Goal: Task Accomplishment & Management: Manage account settings

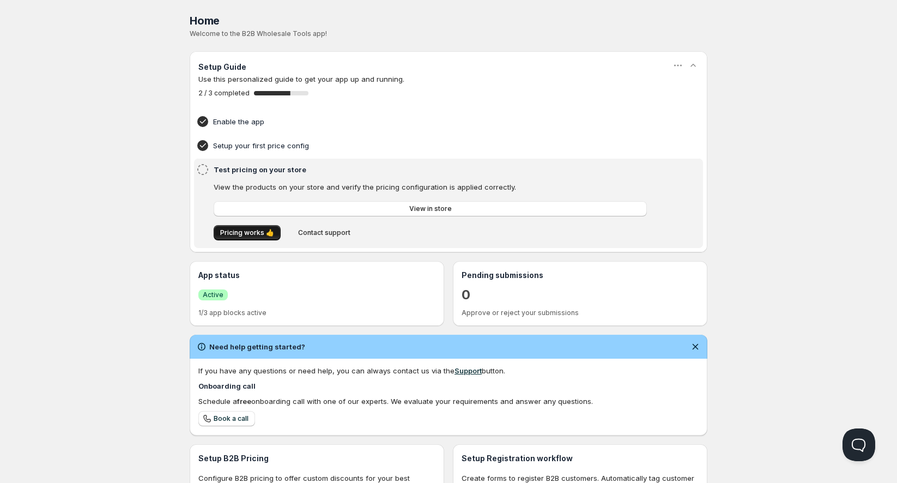
click at [238, 230] on span "Pricing works 👍" at bounding box center [247, 232] width 54 height 9
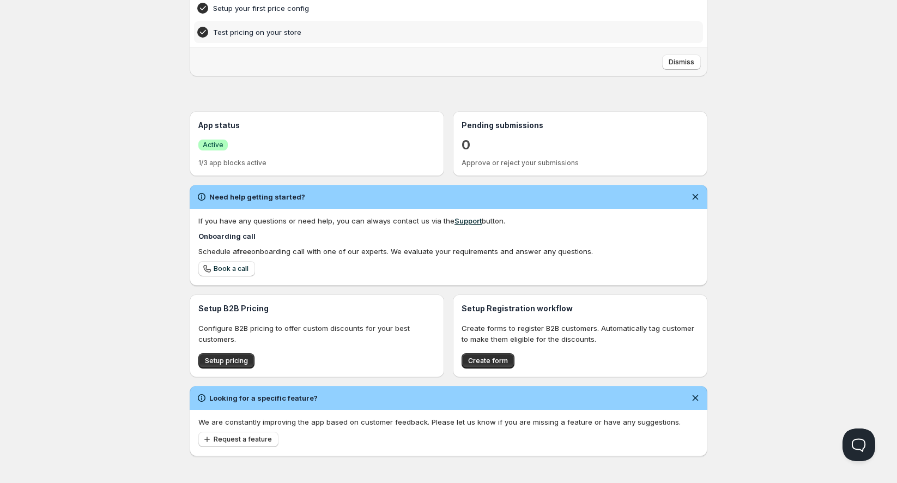
scroll to position [140, 0]
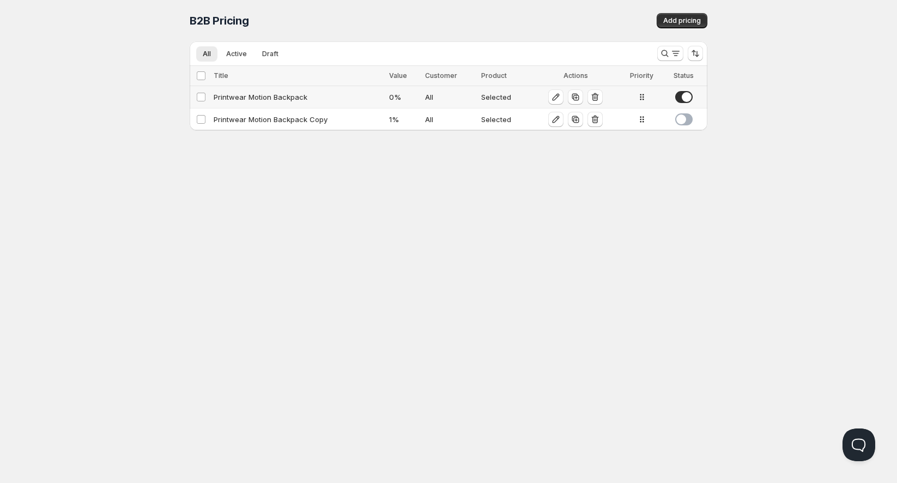
click at [293, 101] on div "Printwear Motion Backpack" at bounding box center [298, 97] width 169 height 11
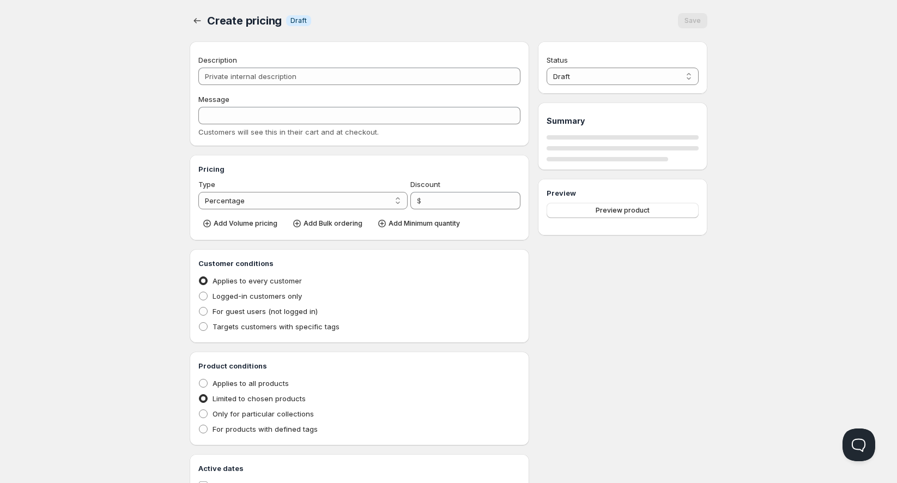
type input "Printwear Motion Backpack"
type input "Bulk Pricing Discount"
type input "0"
radio input "true"
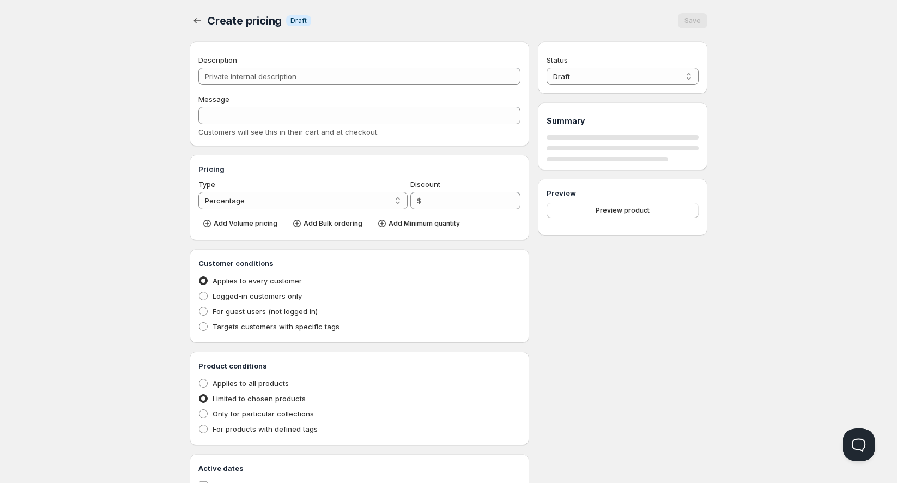
select select "1"
select select "4"
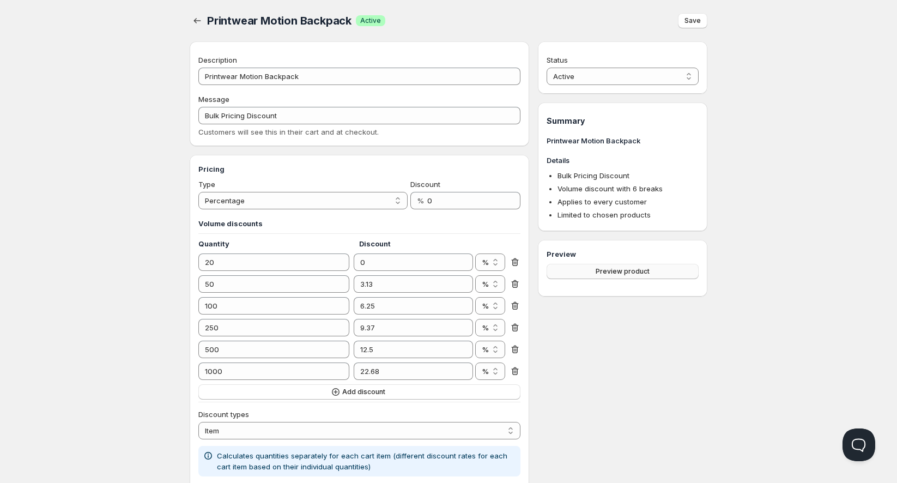
click at [582, 271] on button "Preview product" at bounding box center [622, 271] width 152 height 15
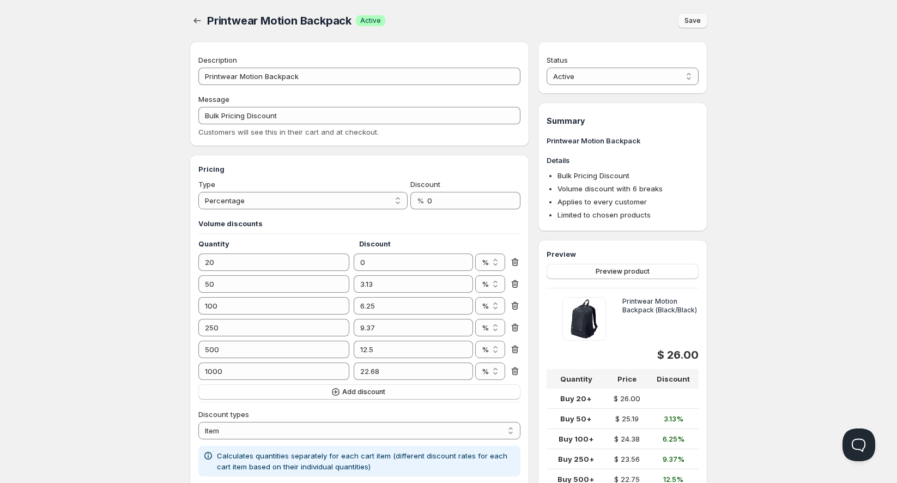
click at [691, 22] on span "Save" at bounding box center [692, 20] width 16 height 9
click at [691, 22] on div "Save" at bounding box center [692, 20] width 29 height 15
click at [288, 22] on span "Printwear Motion Backpack" at bounding box center [279, 20] width 144 height 13
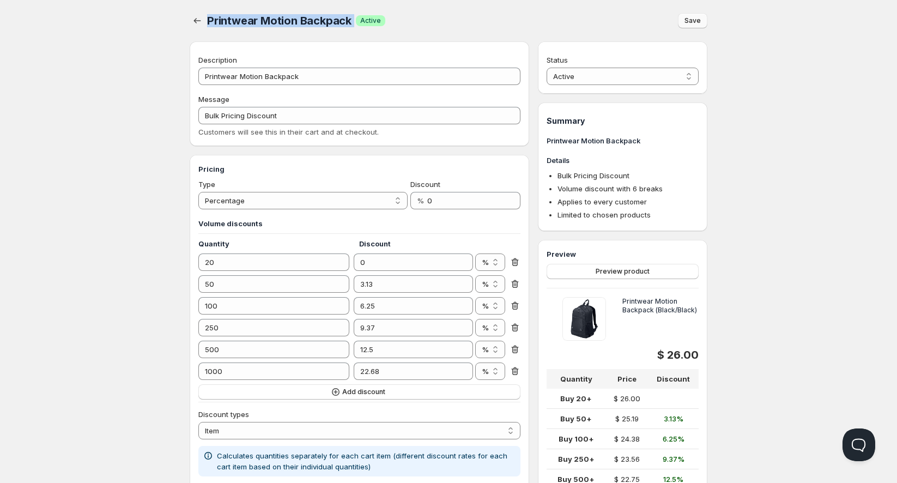
copy span "Printwear Motion Backpack"
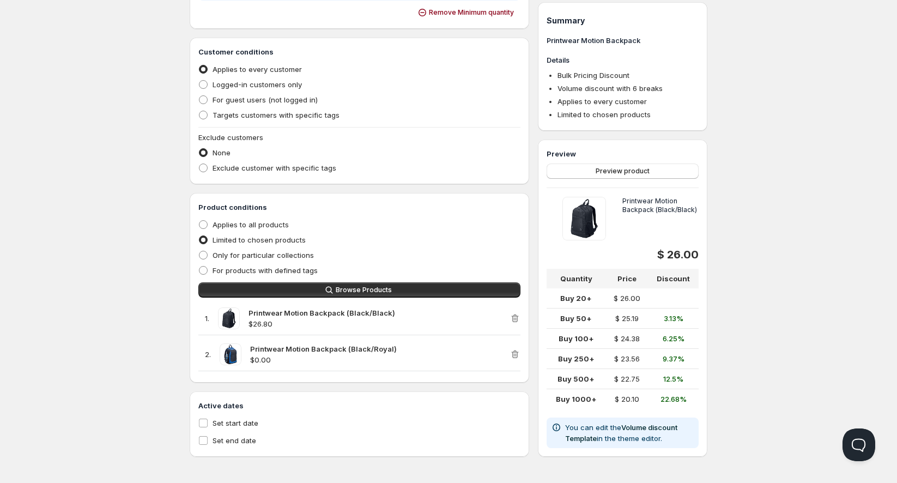
scroll to position [650, 0]
click at [218, 422] on span "Set start date" at bounding box center [235, 422] width 46 height 9
click at [208, 422] on input "Set start date" at bounding box center [203, 422] width 9 height 9
checkbox input "true"
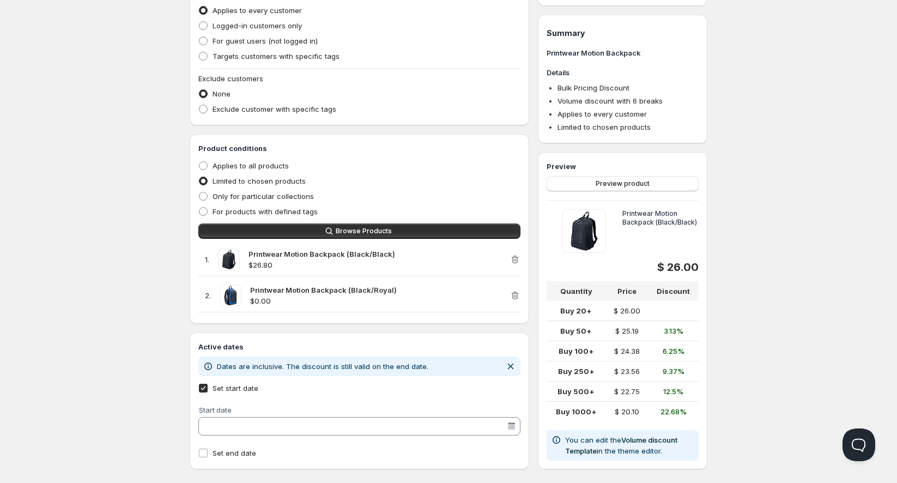
scroll to position [721, 0]
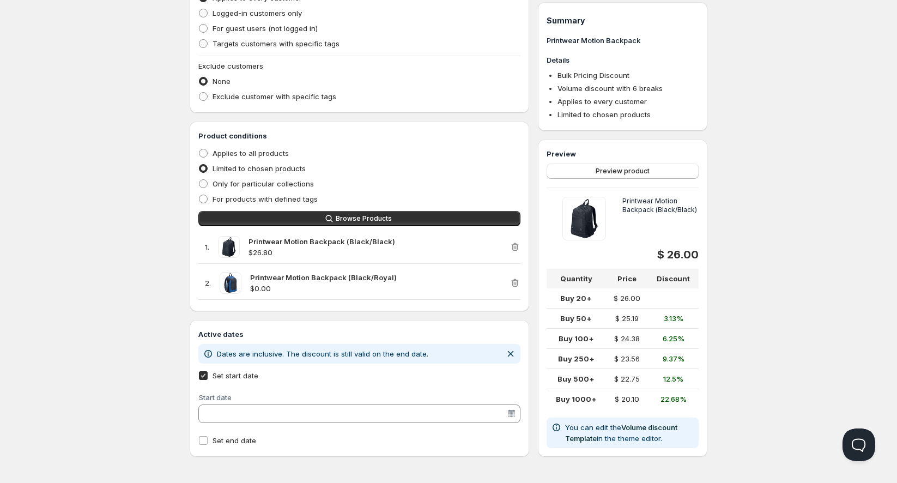
click at [243, 418] on input "Start date" at bounding box center [354, 413] width 305 height 17
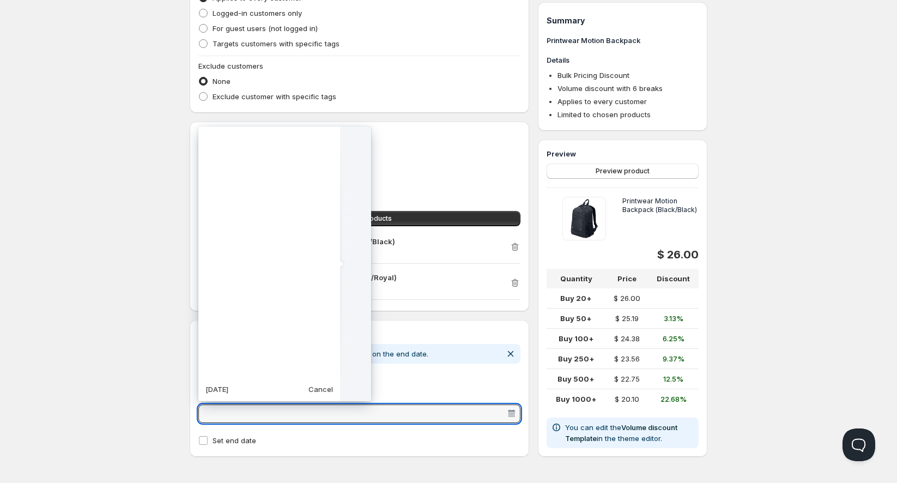
scroll to position [272394, 0]
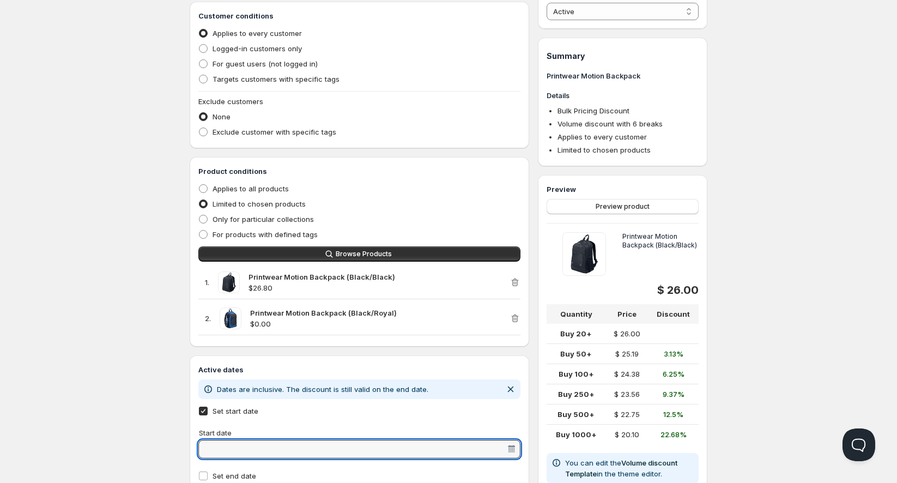
scroll to position [721, 0]
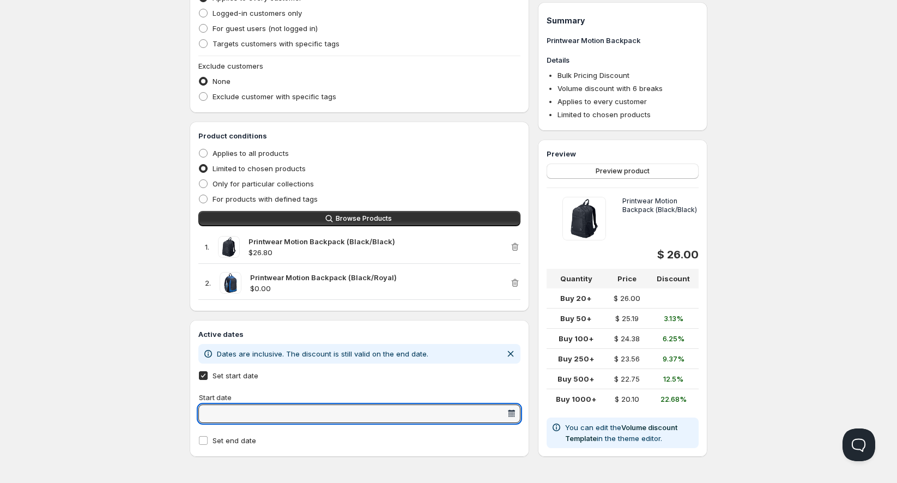
click at [513, 408] on div at bounding box center [511, 413] width 11 height 11
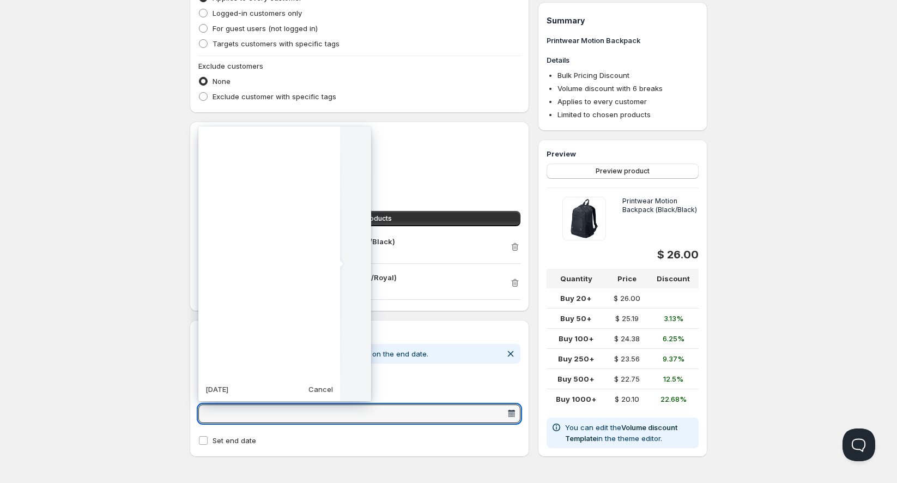
scroll to position [272394, 0]
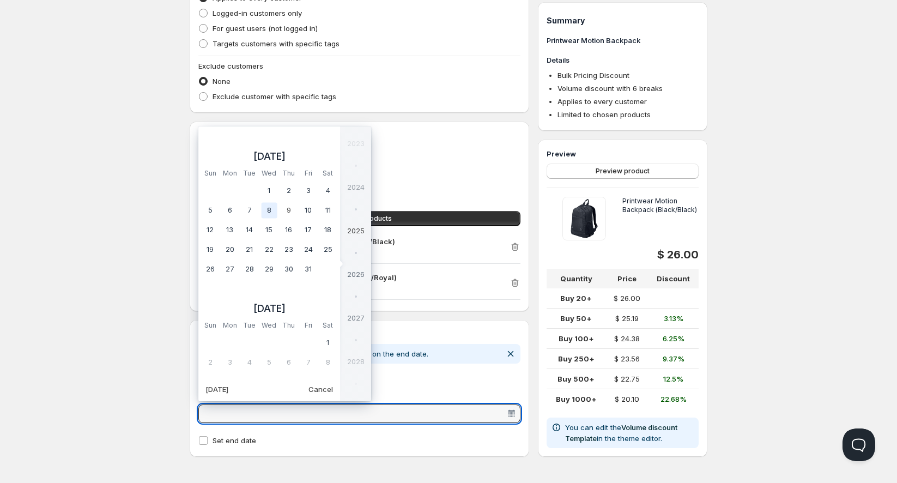
click at [269, 215] on td "8" at bounding box center [269, 210] width 20 height 20
type vaadin-date-picker "[DATE]"
type input "[DATE]"
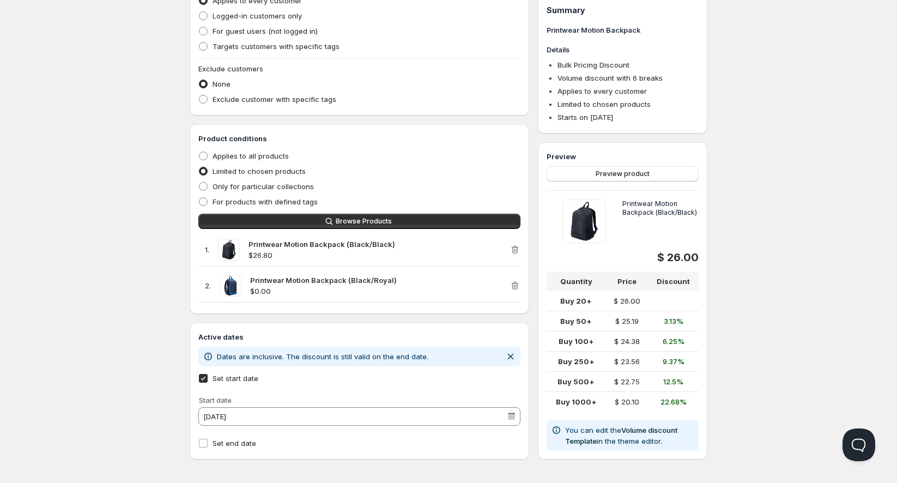
scroll to position [721, 0]
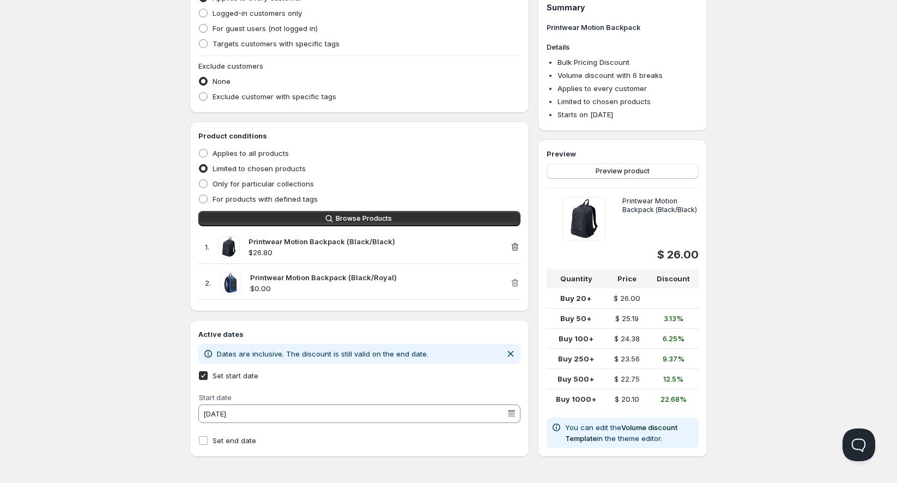
click at [511, 245] on icon "button" at bounding box center [514, 246] width 11 height 11
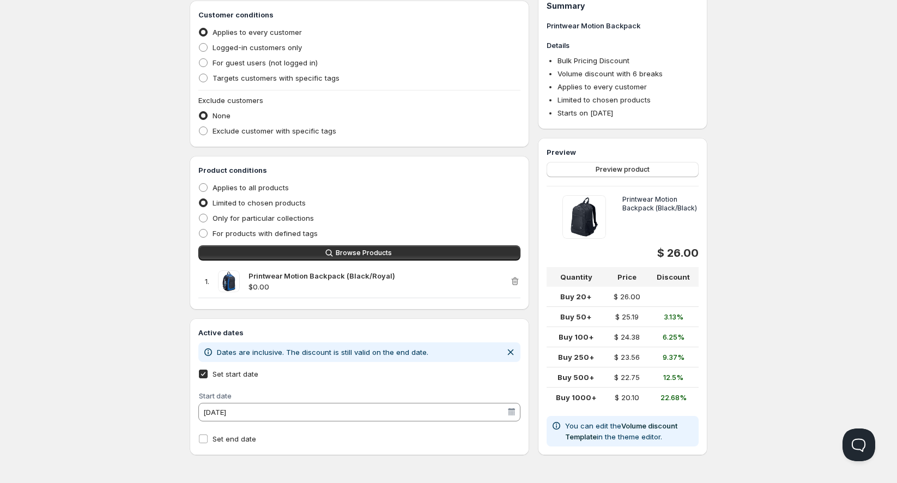
scroll to position [685, 0]
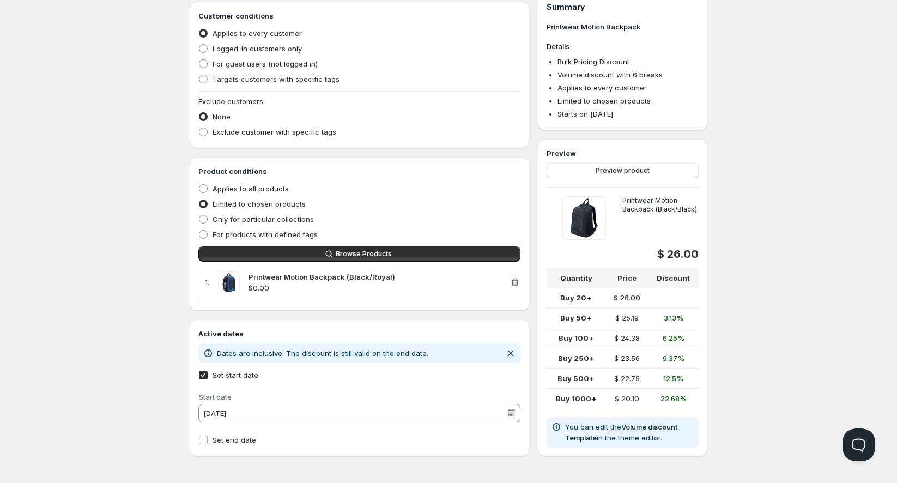
click at [514, 278] on icon "button" at bounding box center [514, 282] width 11 height 11
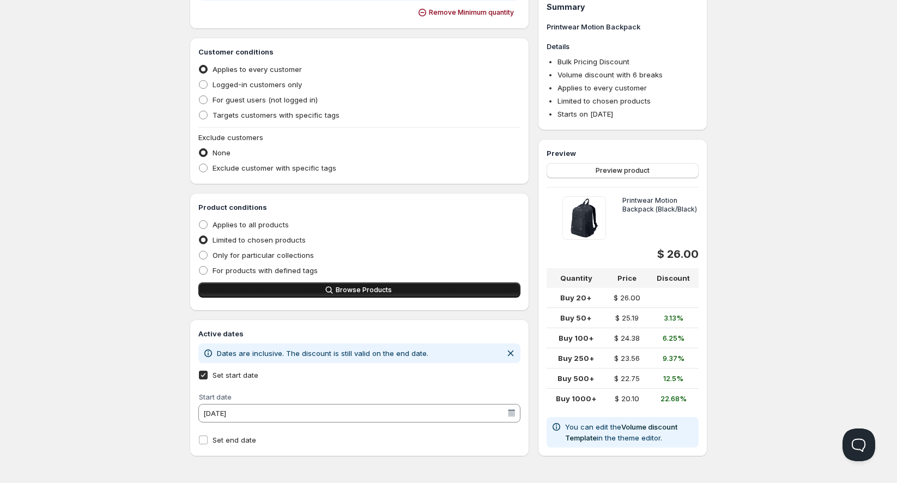
click at [477, 294] on button "Browse Products" at bounding box center [359, 289] width 322 height 15
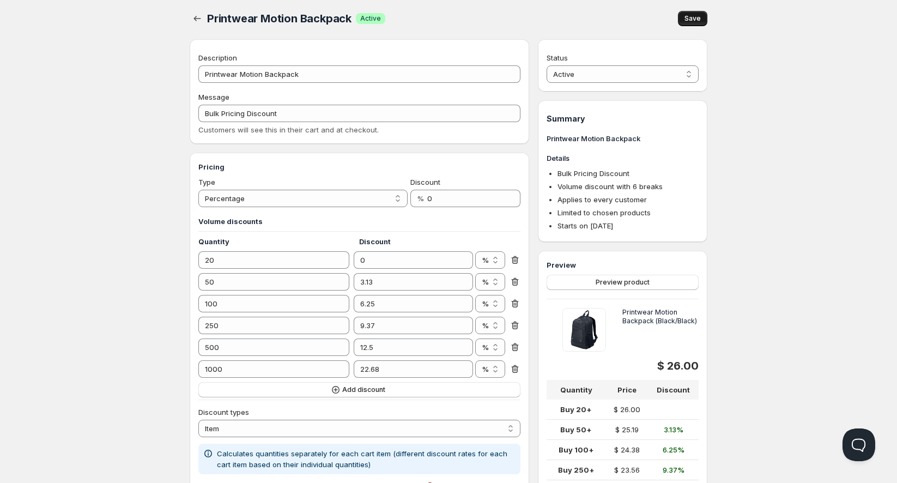
scroll to position [0, 0]
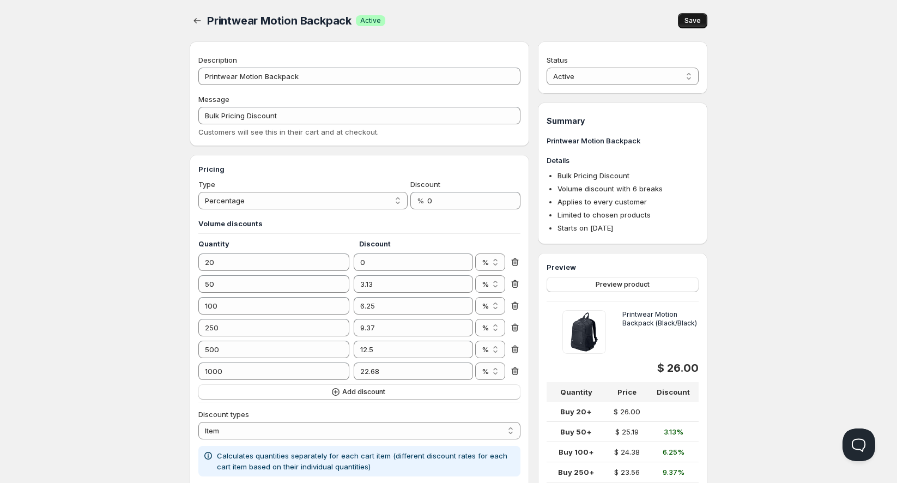
click at [702, 17] on button "Save" at bounding box center [692, 20] width 29 height 15
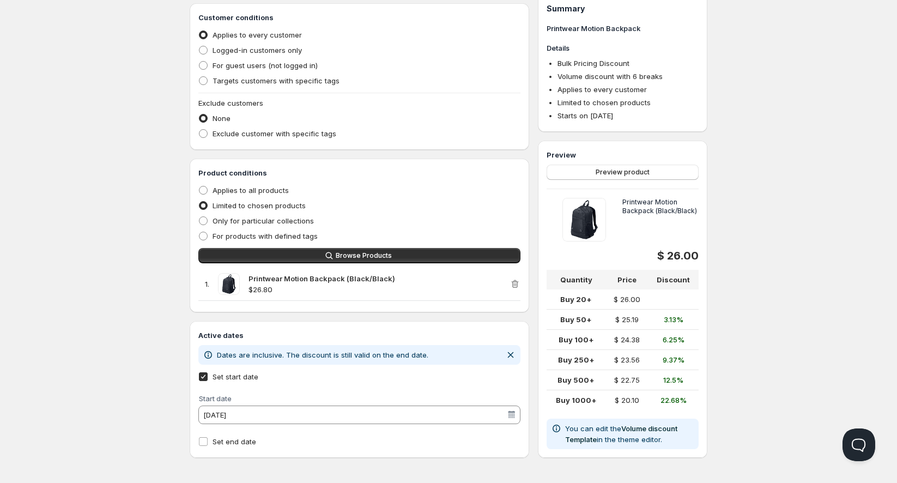
scroll to position [685, 0]
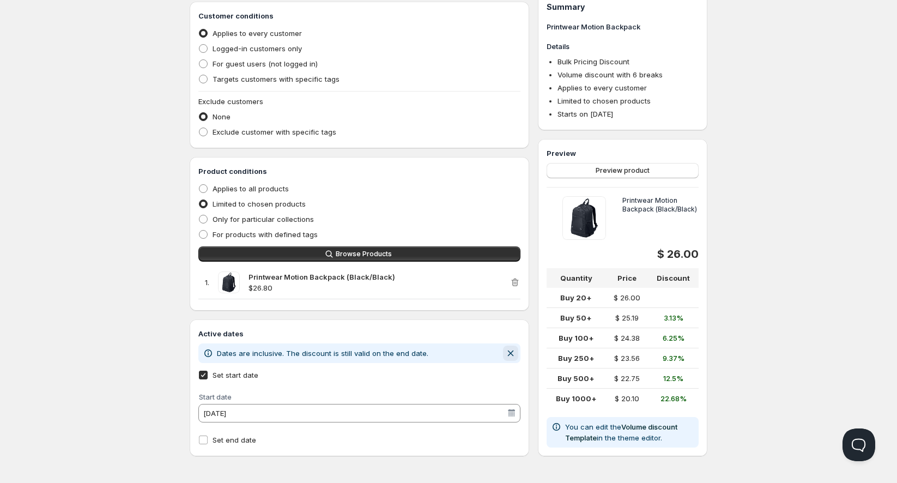
click at [507, 356] on icon "Dismiss notification" at bounding box center [510, 353] width 11 height 11
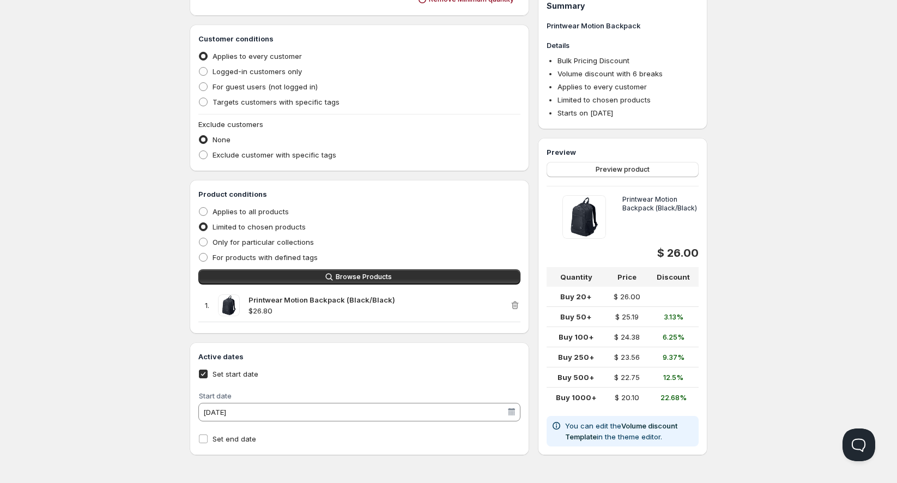
scroll to position [661, 0]
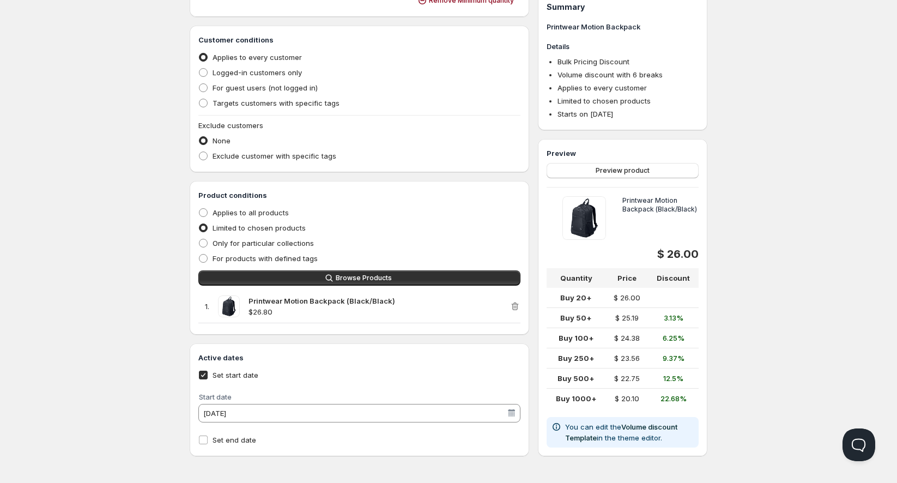
click at [205, 372] on input "Set start date" at bounding box center [203, 374] width 9 height 9
checkbox input "false"
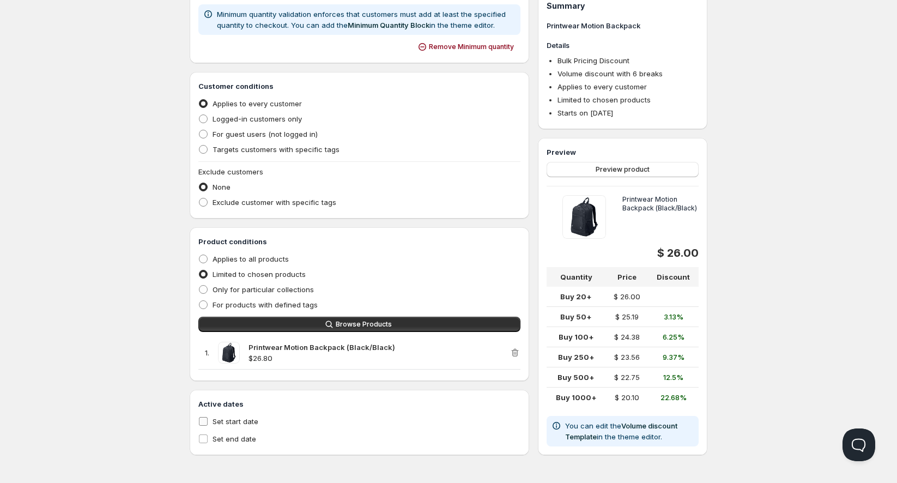
scroll to position [614, 0]
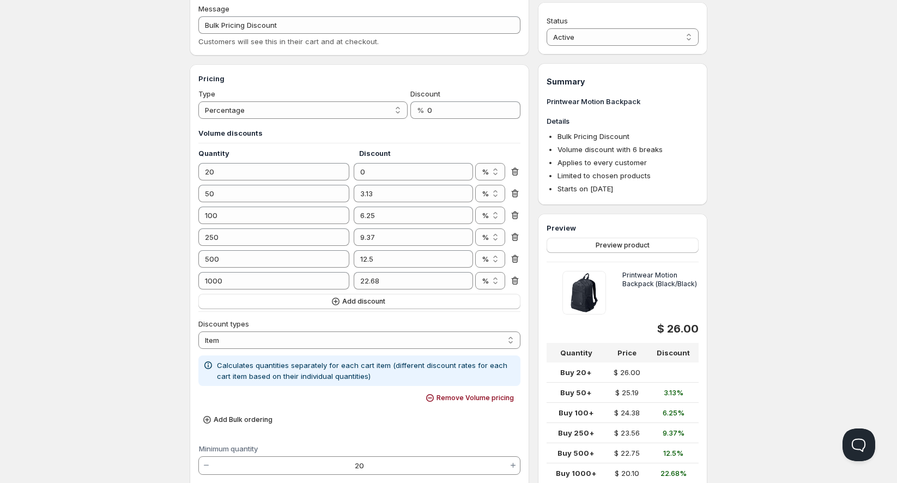
scroll to position [0, 0]
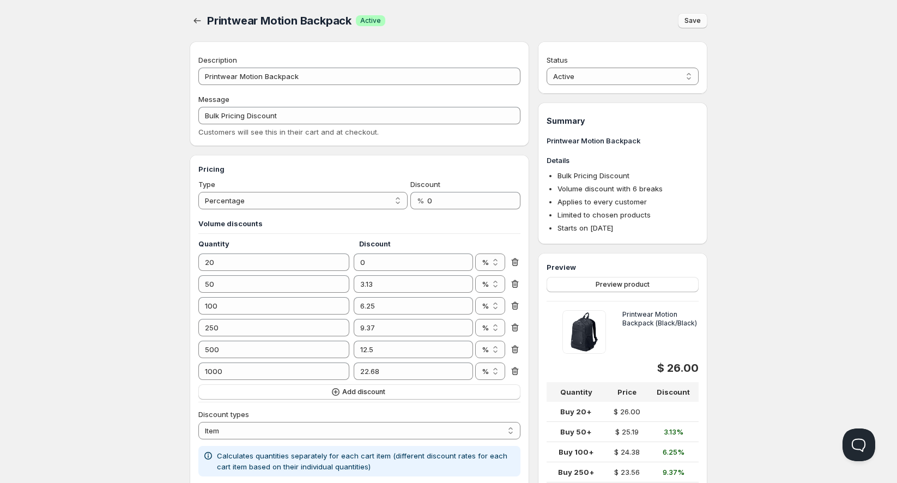
click at [697, 25] on span "Save" at bounding box center [692, 20] width 16 height 9
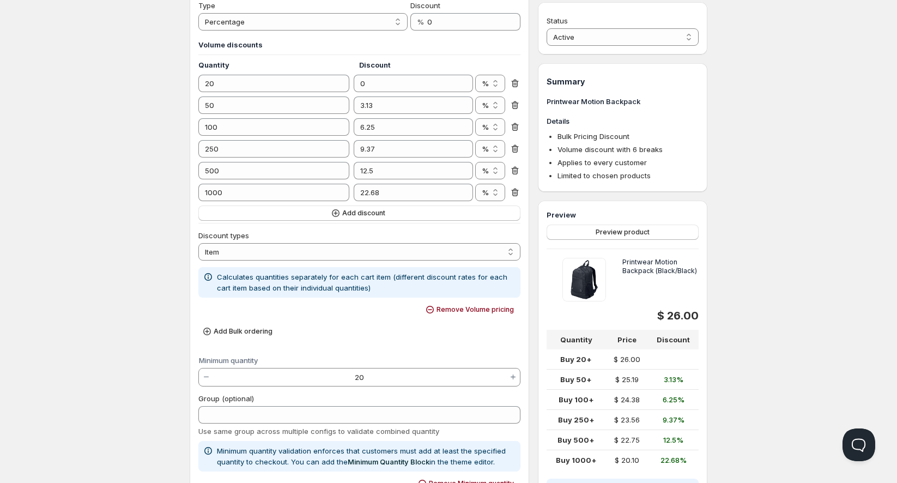
scroll to position [181, 0]
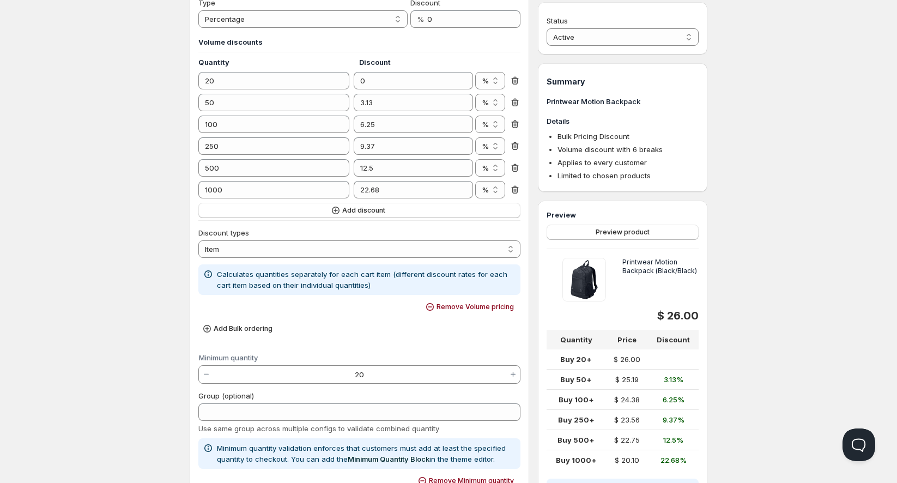
click at [322, 258] on div "Discount types Order Product Variant Item Item" at bounding box center [359, 243] width 322 height 44
click at [326, 254] on select "Order Product Variant Item" at bounding box center [359, 248] width 322 height 17
select select "2"
click at [198, 240] on select "Order Product Variant Item" at bounding box center [359, 248] width 322 height 17
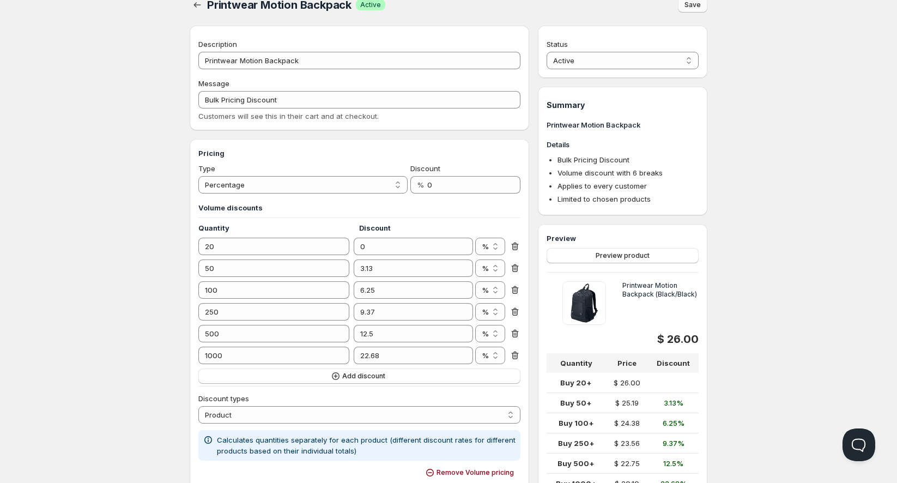
scroll to position [0, 0]
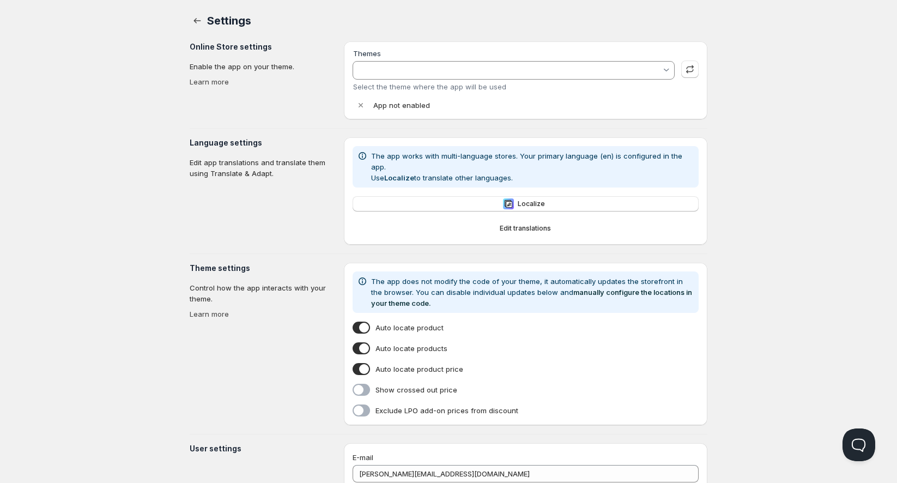
type input "Cornerstone (Live Store)"
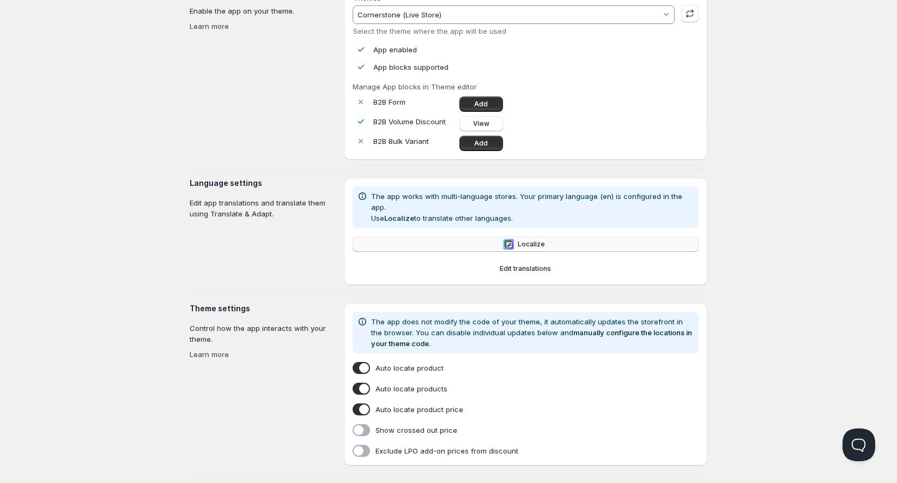
scroll to position [60, 0]
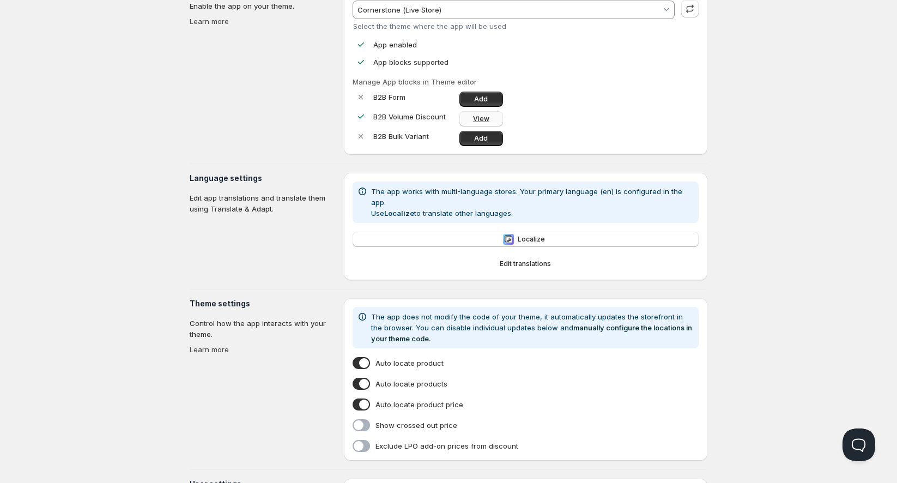
click at [477, 118] on span "View" at bounding box center [481, 118] width 16 height 9
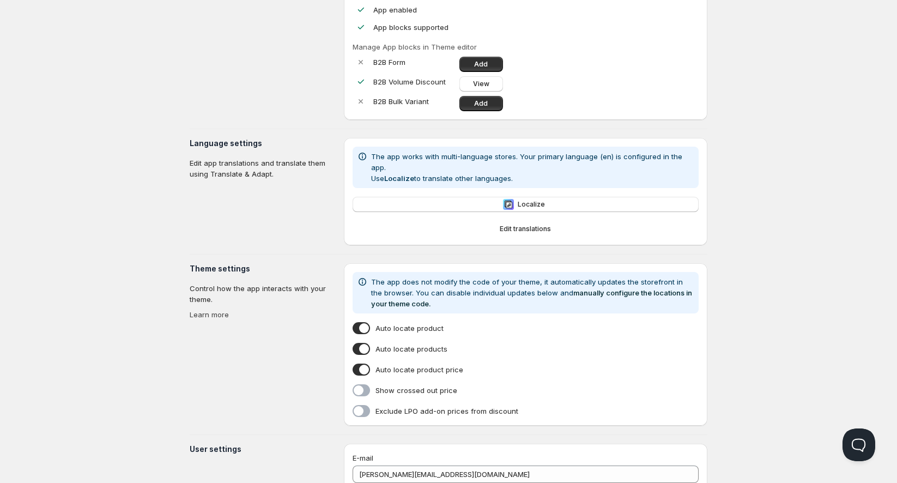
scroll to position [93, 0]
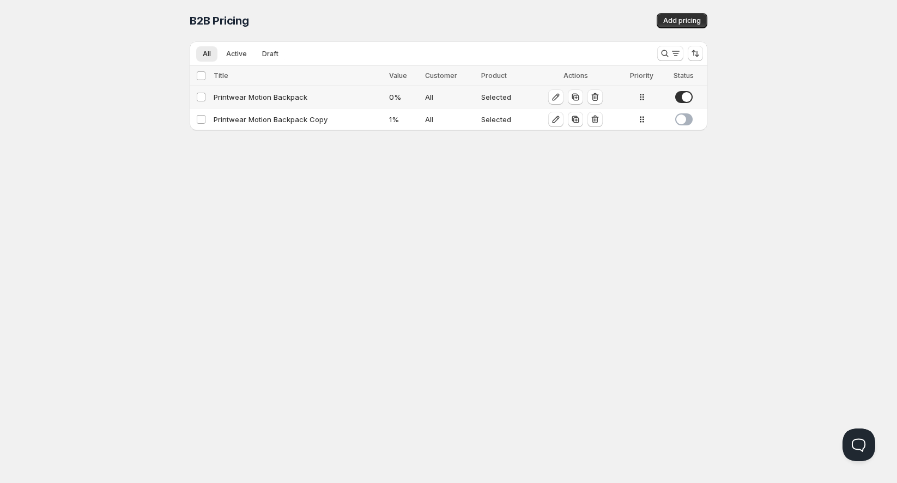
click at [302, 92] on div "Printwear Motion Backpack" at bounding box center [298, 97] width 169 height 11
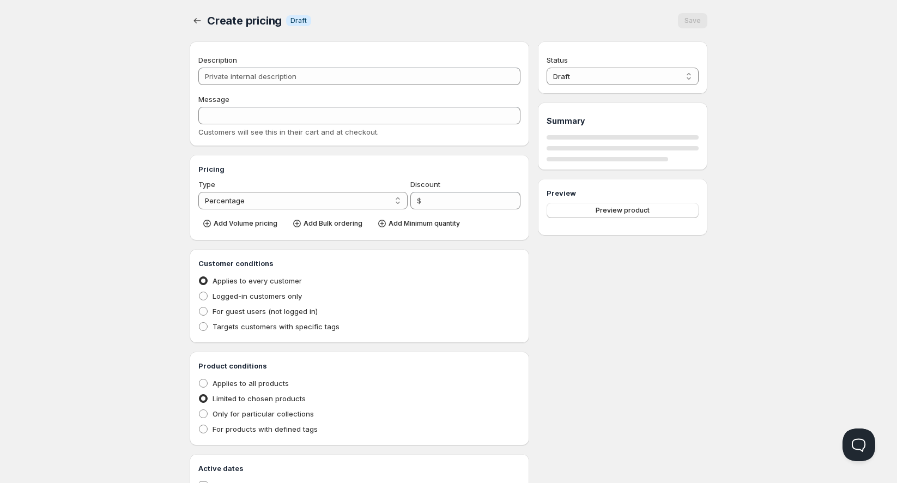
type input "Printwear Motion Backpack"
type input "Bulk Pricing Discount"
type input "0"
radio input "true"
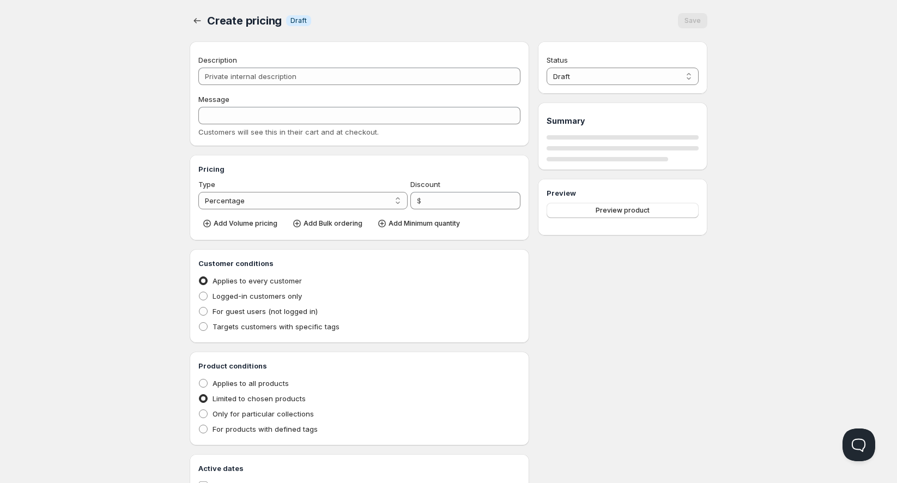
select select "1"
select select "2"
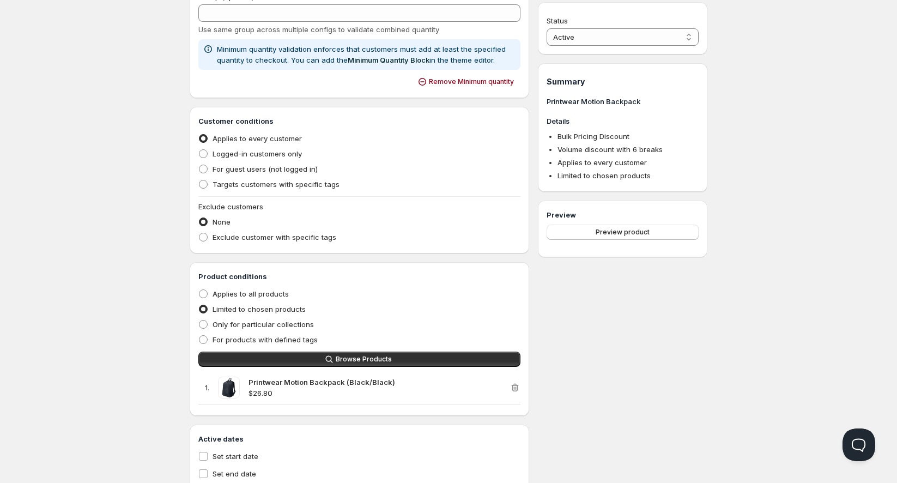
scroll to position [614, 0]
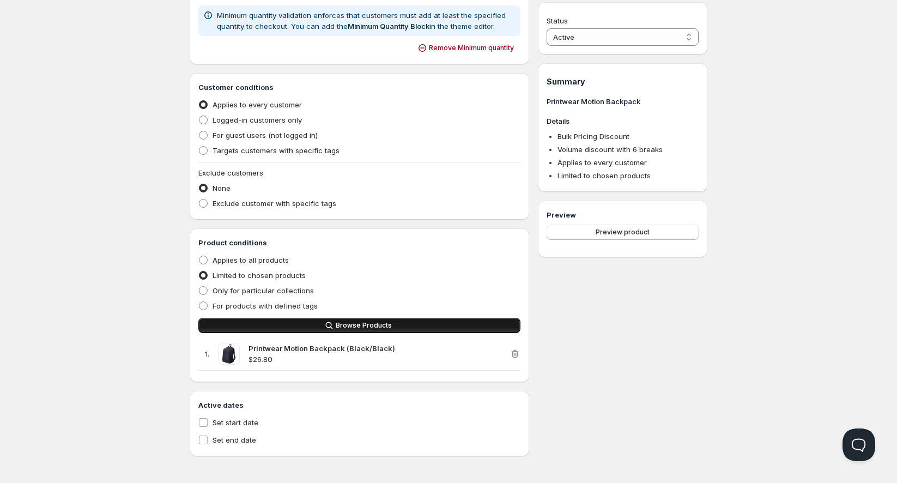
click at [351, 321] on span "Browse Products" at bounding box center [364, 325] width 56 height 9
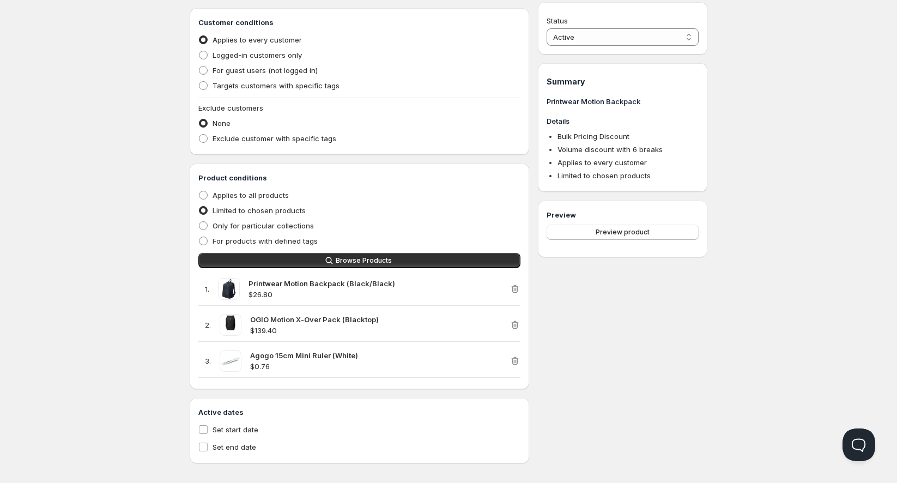
scroll to position [685, 0]
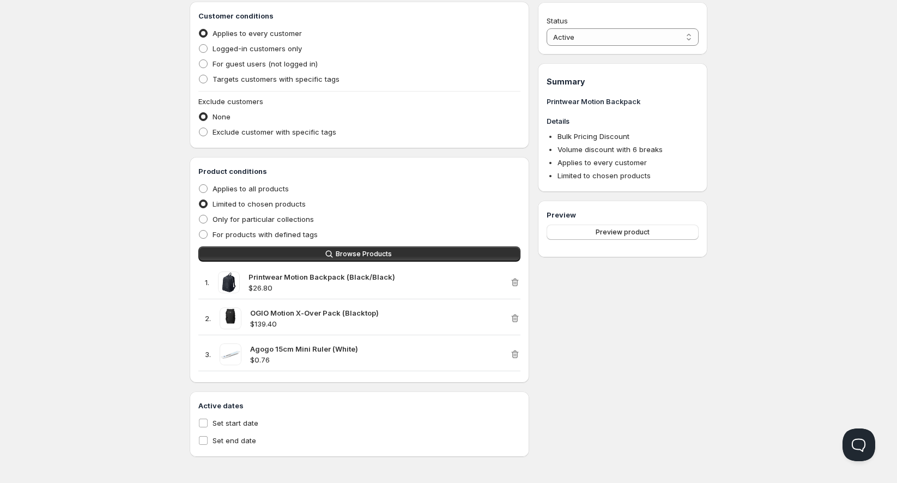
click at [520, 317] on div "Product conditions Applies to all products Limited to chosen products Only for …" at bounding box center [359, 270] width 339 height 226
click at [514, 317] on icon "button" at bounding box center [513, 318] width 1 height 3
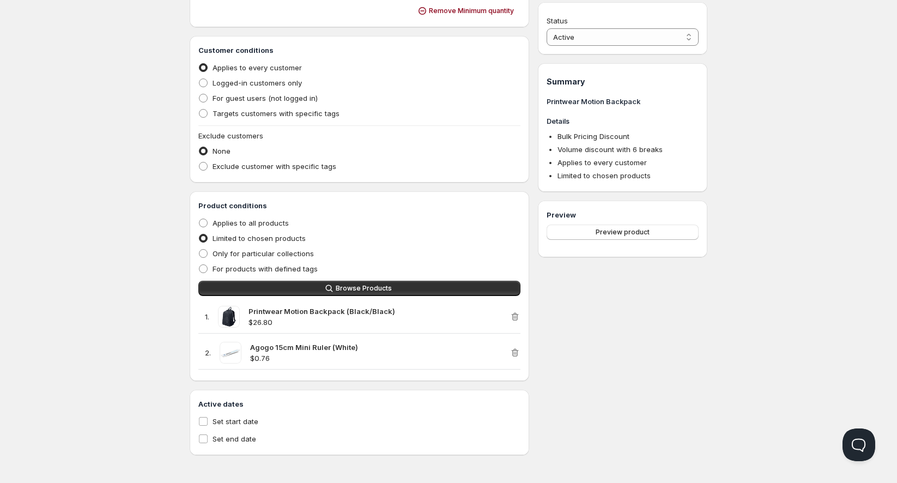
scroll to position [650, 0]
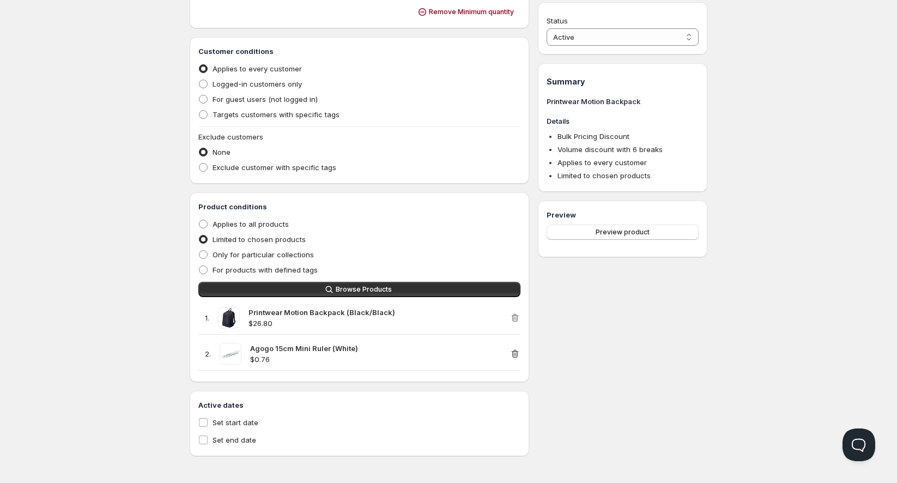
click at [518, 353] on icon "button" at bounding box center [514, 353] width 11 height 11
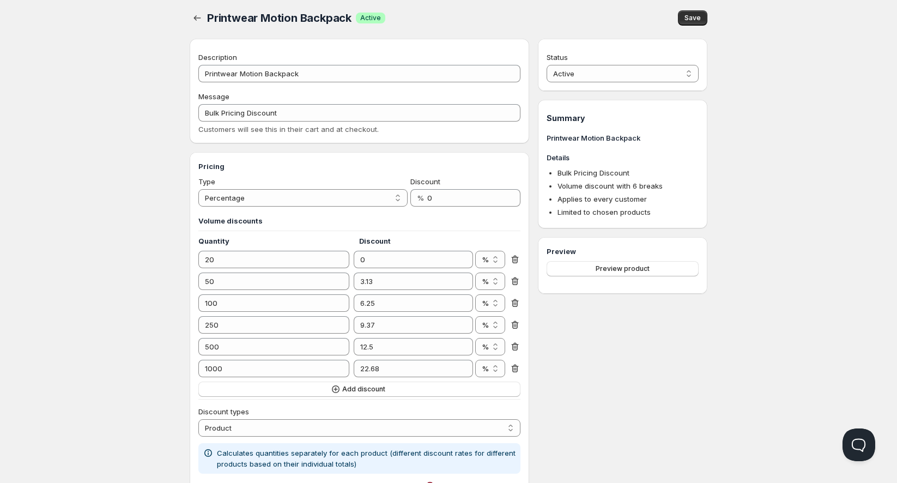
scroll to position [0, 0]
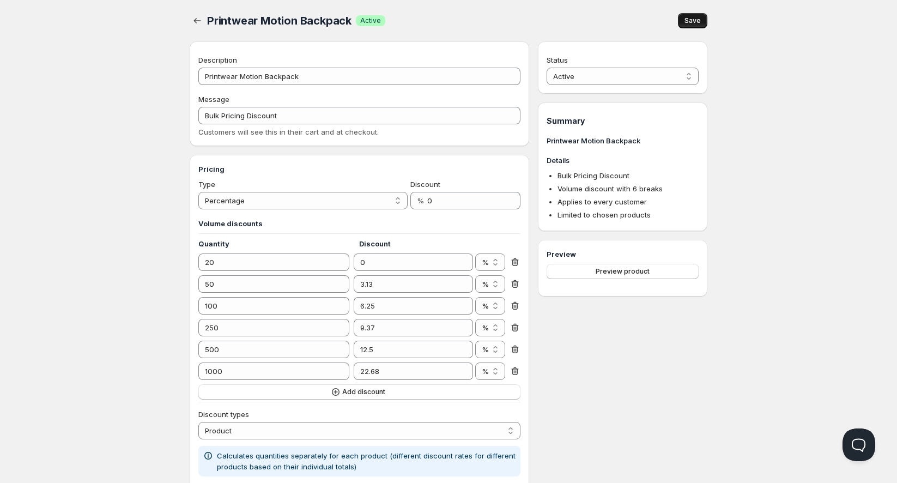
click at [698, 27] on button "Save" at bounding box center [692, 20] width 29 height 15
